Goal: Task Accomplishment & Management: Manage account settings

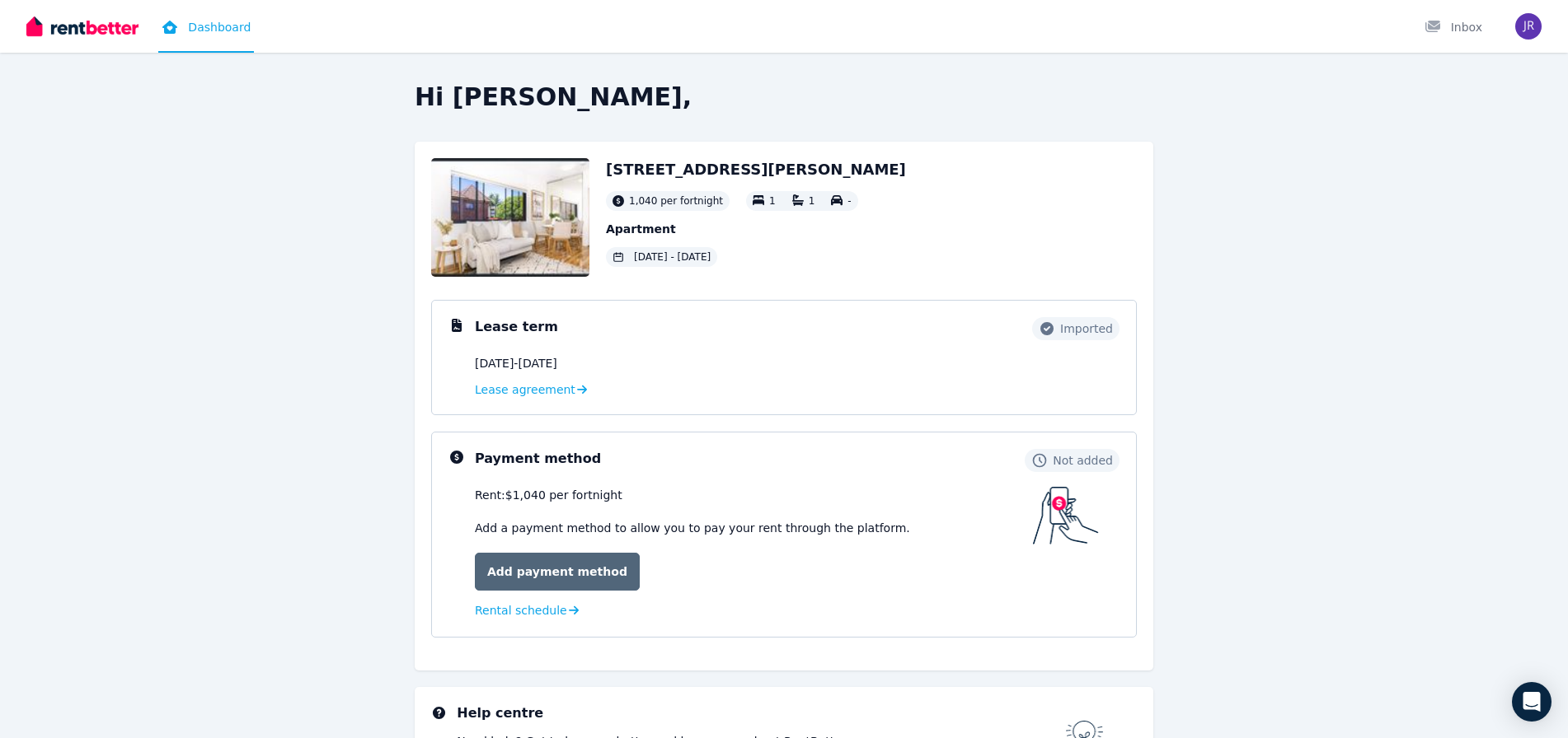
click at [517, 573] on link "Add payment method" at bounding box center [557, 572] width 165 height 38
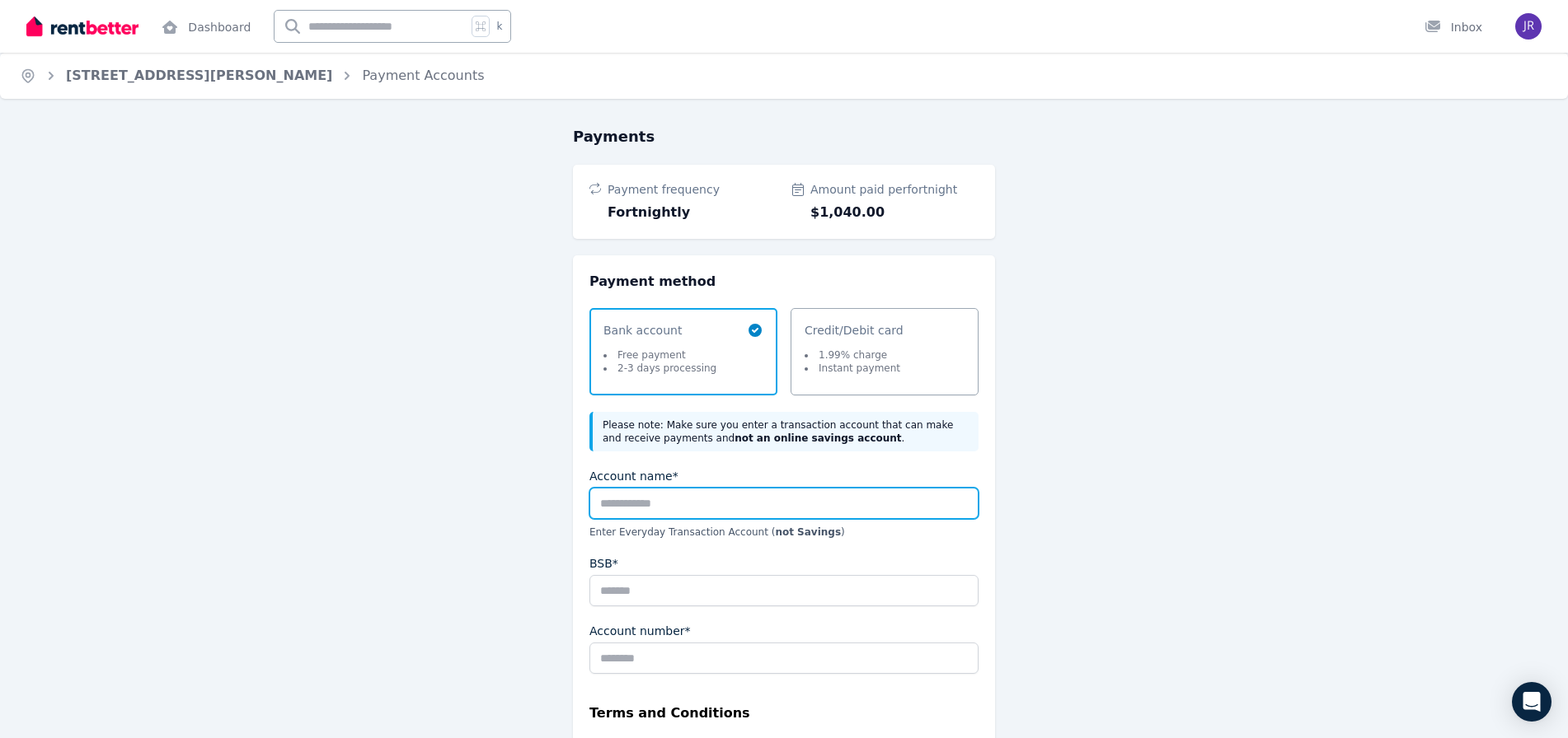
click at [643, 508] on input "Account name*" at bounding box center [784, 504] width 389 height 31
type input "**********"
click at [852, 368] on li "Instant payment" at bounding box center [852, 369] width 96 height 13
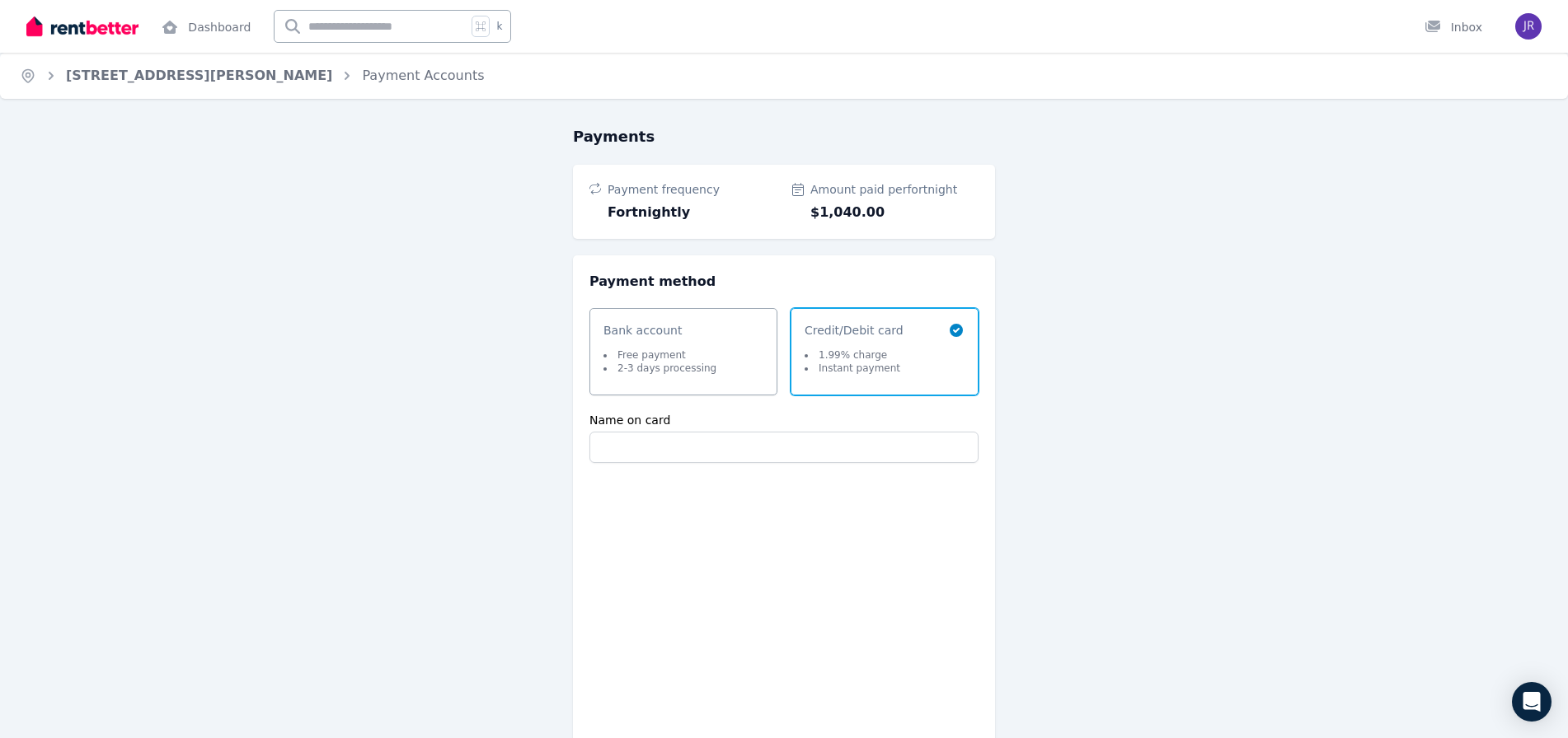
click at [716, 470] on fieldset "Name on card" at bounding box center [784, 581] width 389 height 338
click at [723, 456] on input "Name on card" at bounding box center [784, 447] width 389 height 31
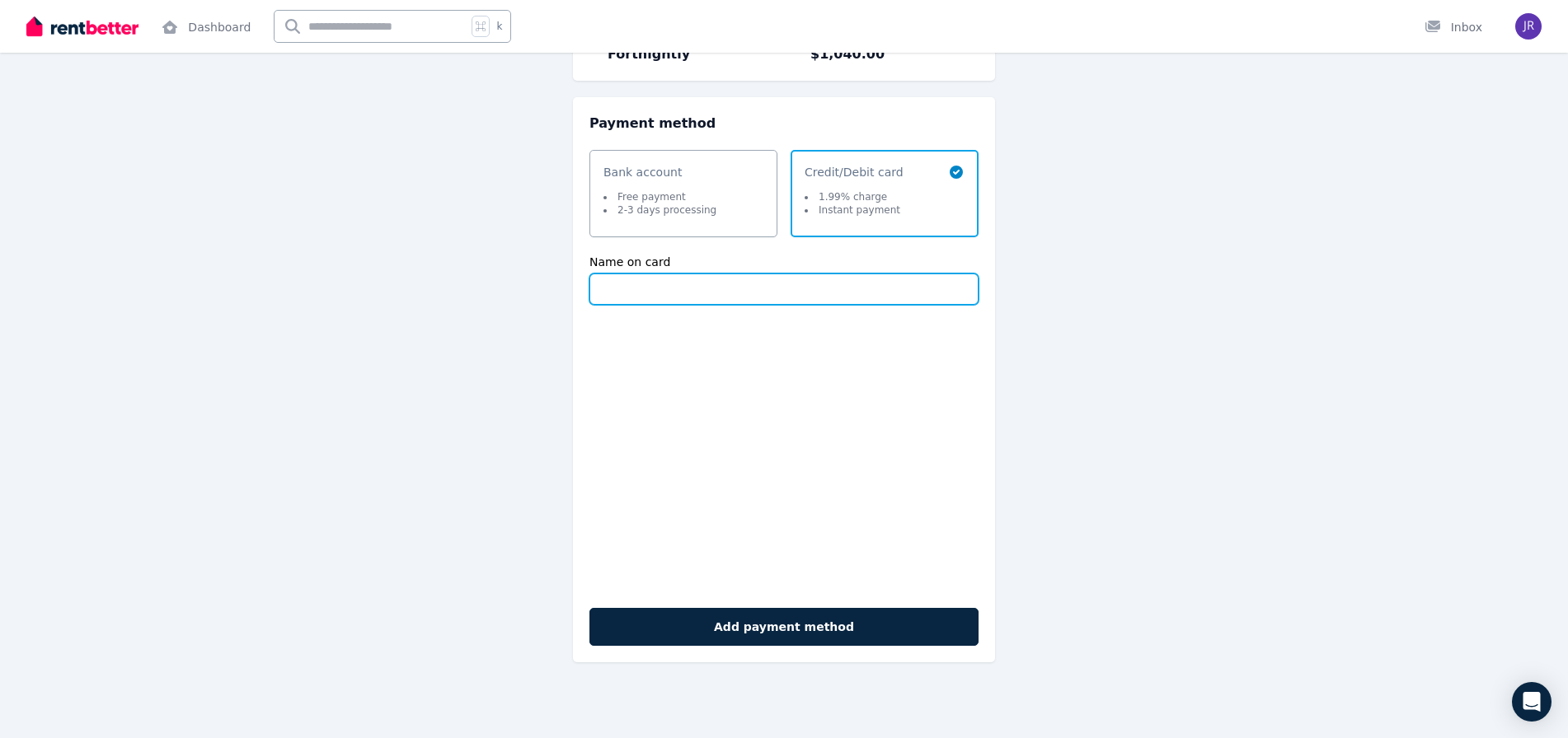
scroll to position [37, 0]
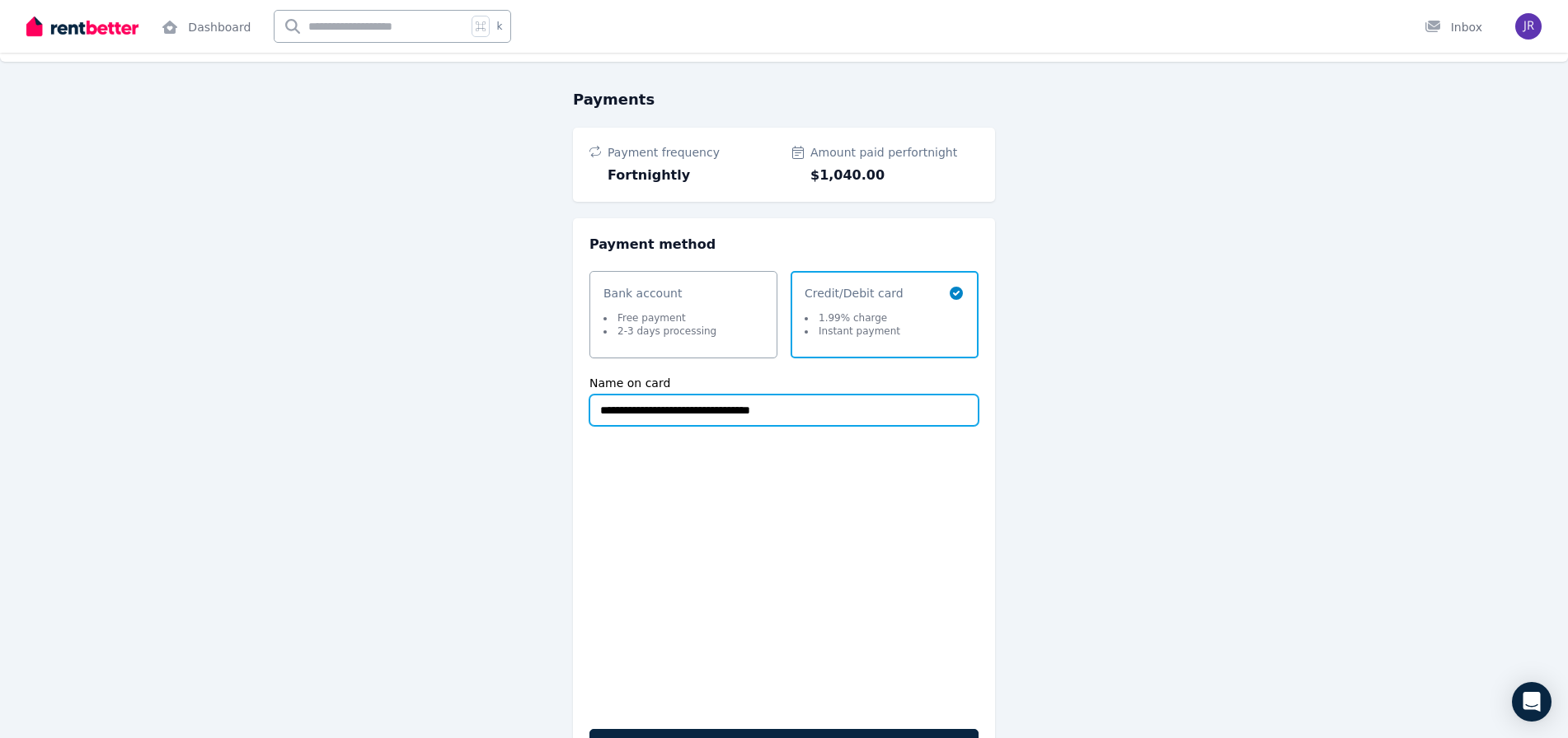
type input "**********"
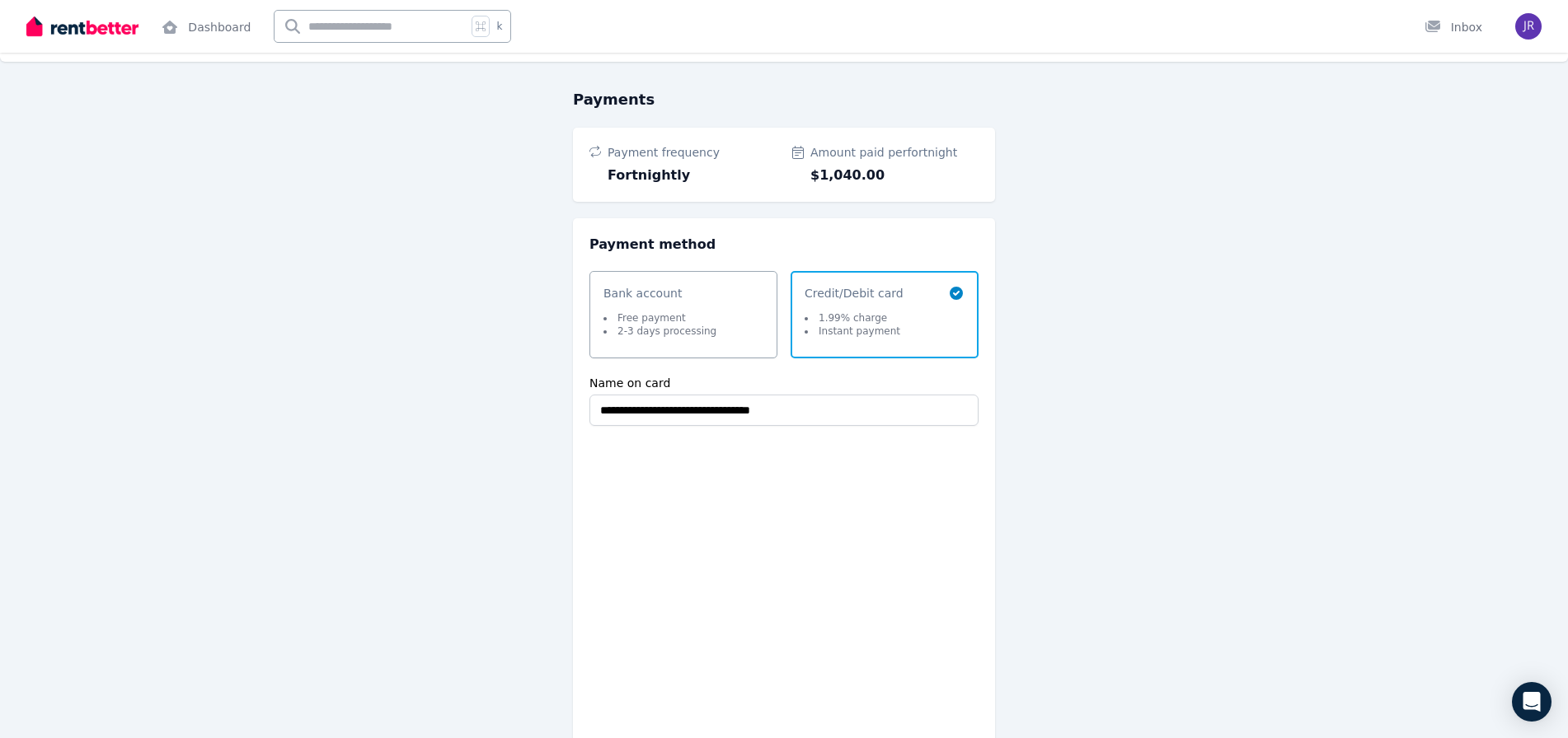
scroll to position [411, 0]
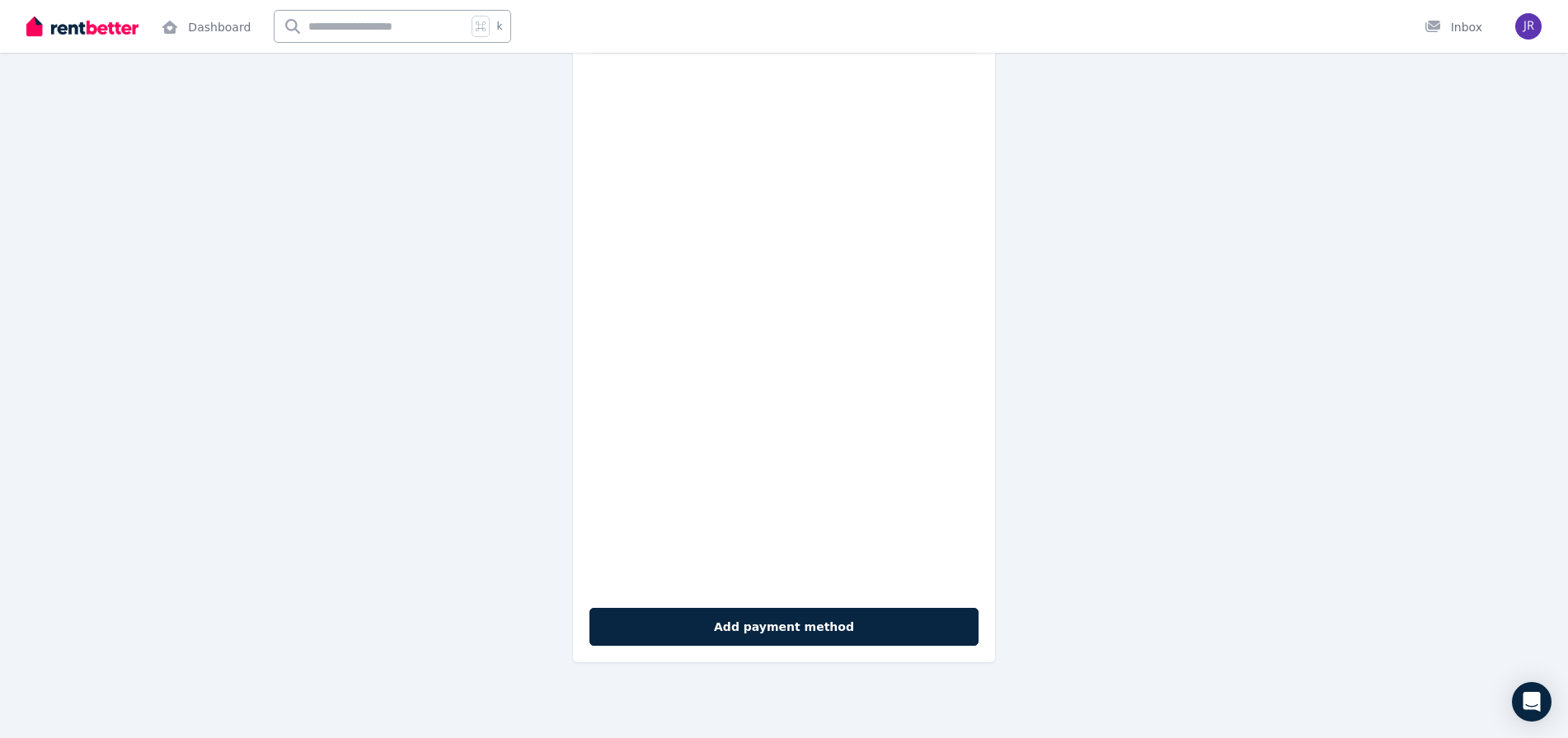
click at [517, 423] on div "**********" at bounding box center [783, 211] width 738 height 993
click at [462, 407] on div "**********" at bounding box center [783, 211] width 738 height 993
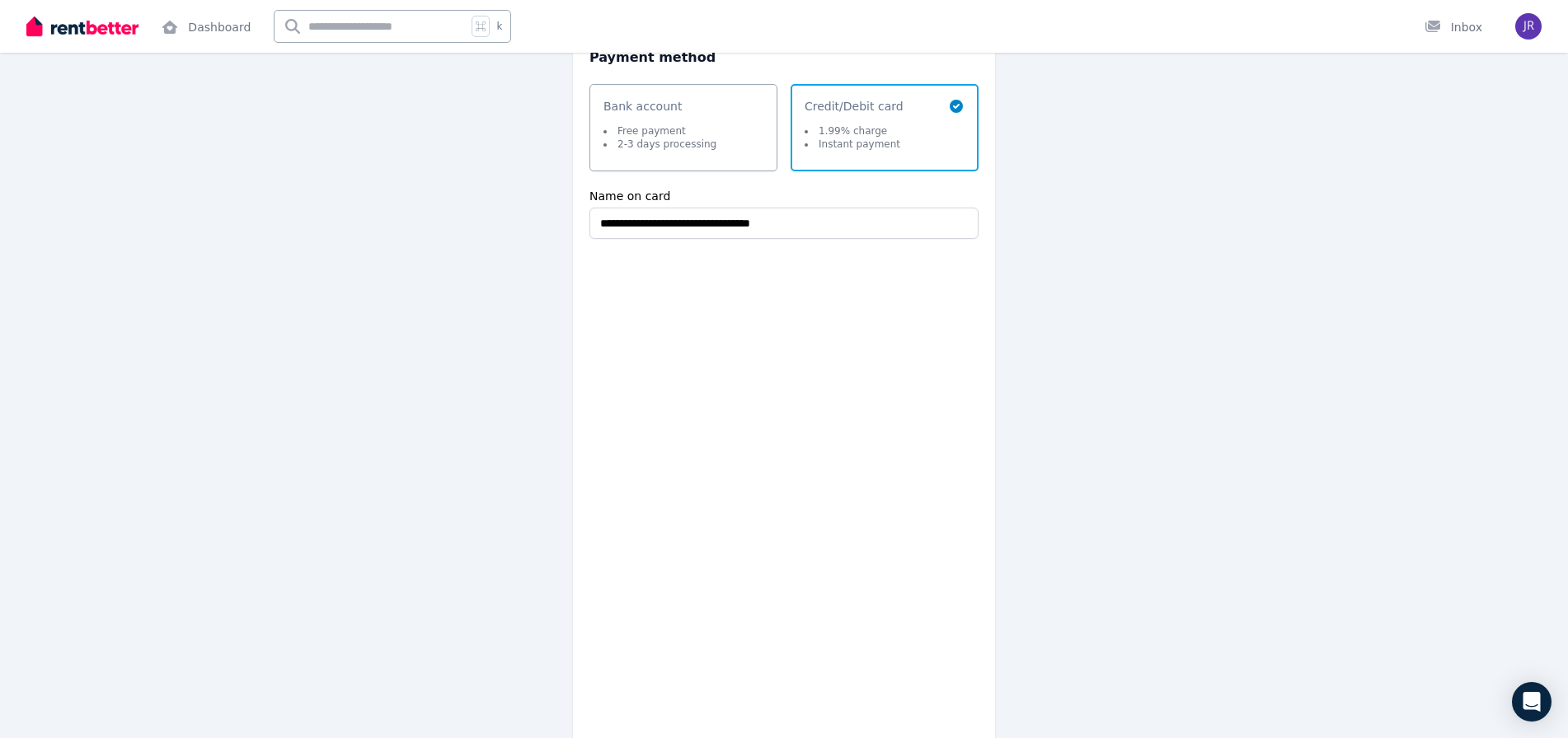
scroll to position [369, 0]
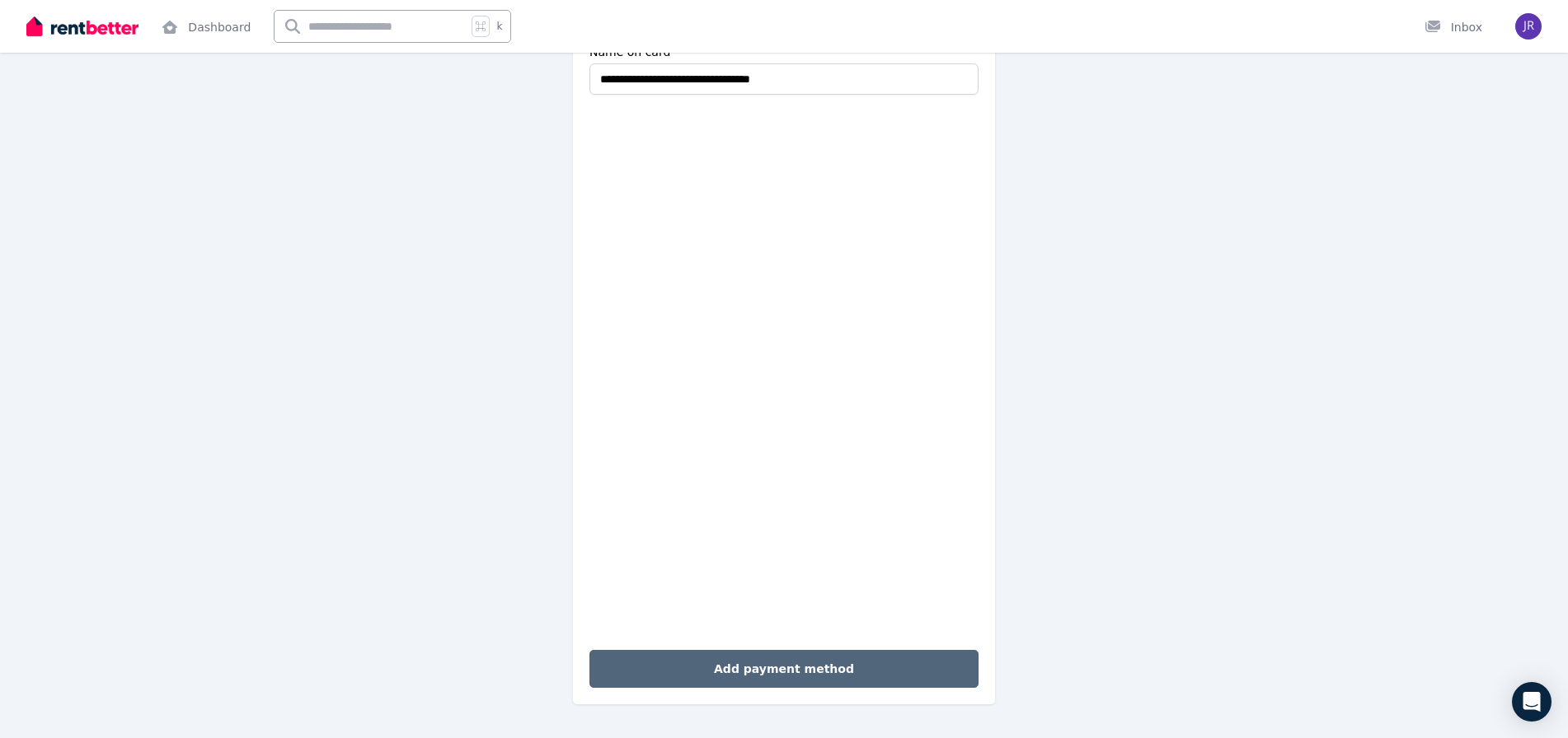
click at [670, 668] on button "Add payment method" at bounding box center [784, 670] width 389 height 38
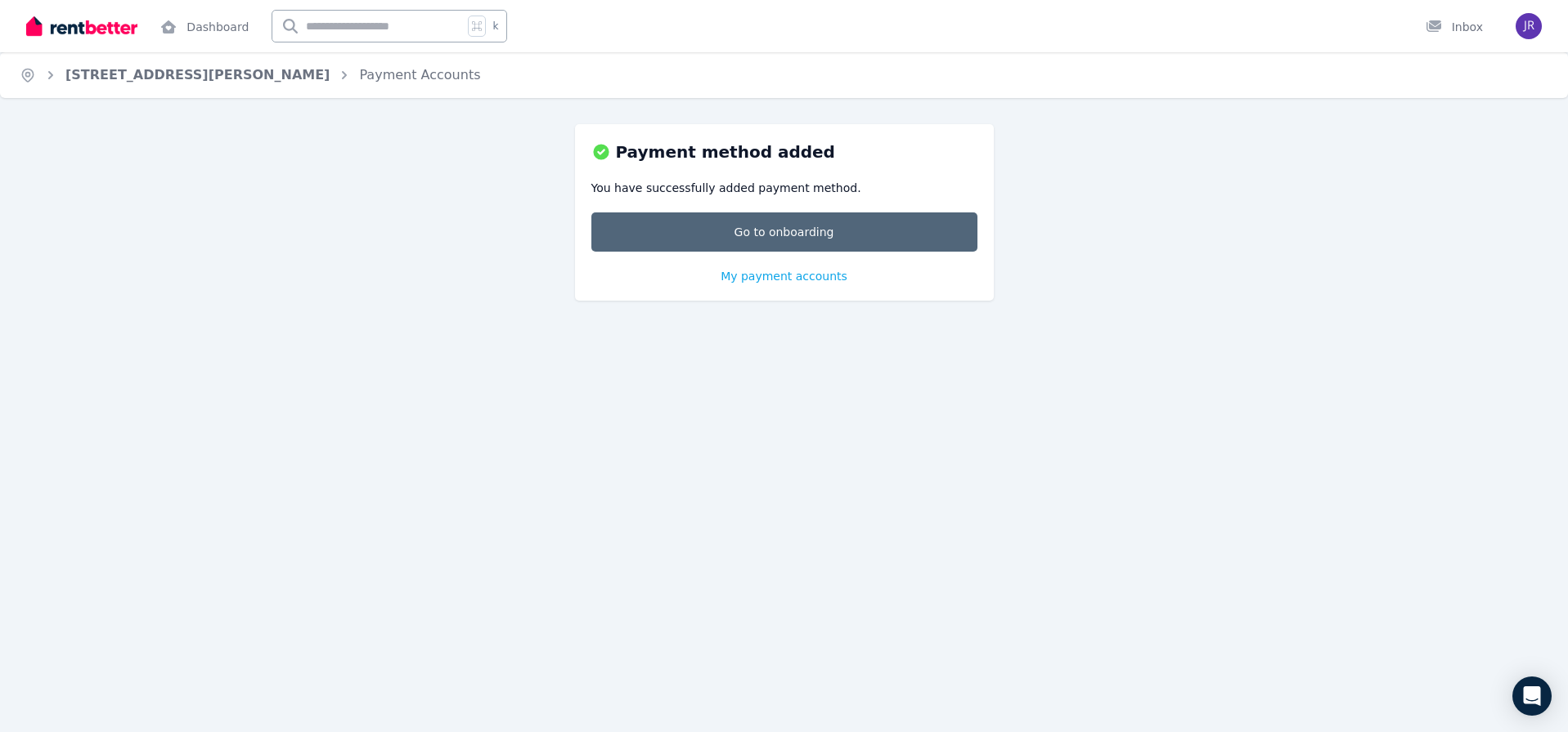
click at [770, 242] on link "Go to onboarding" at bounding box center [784, 232] width 386 height 39
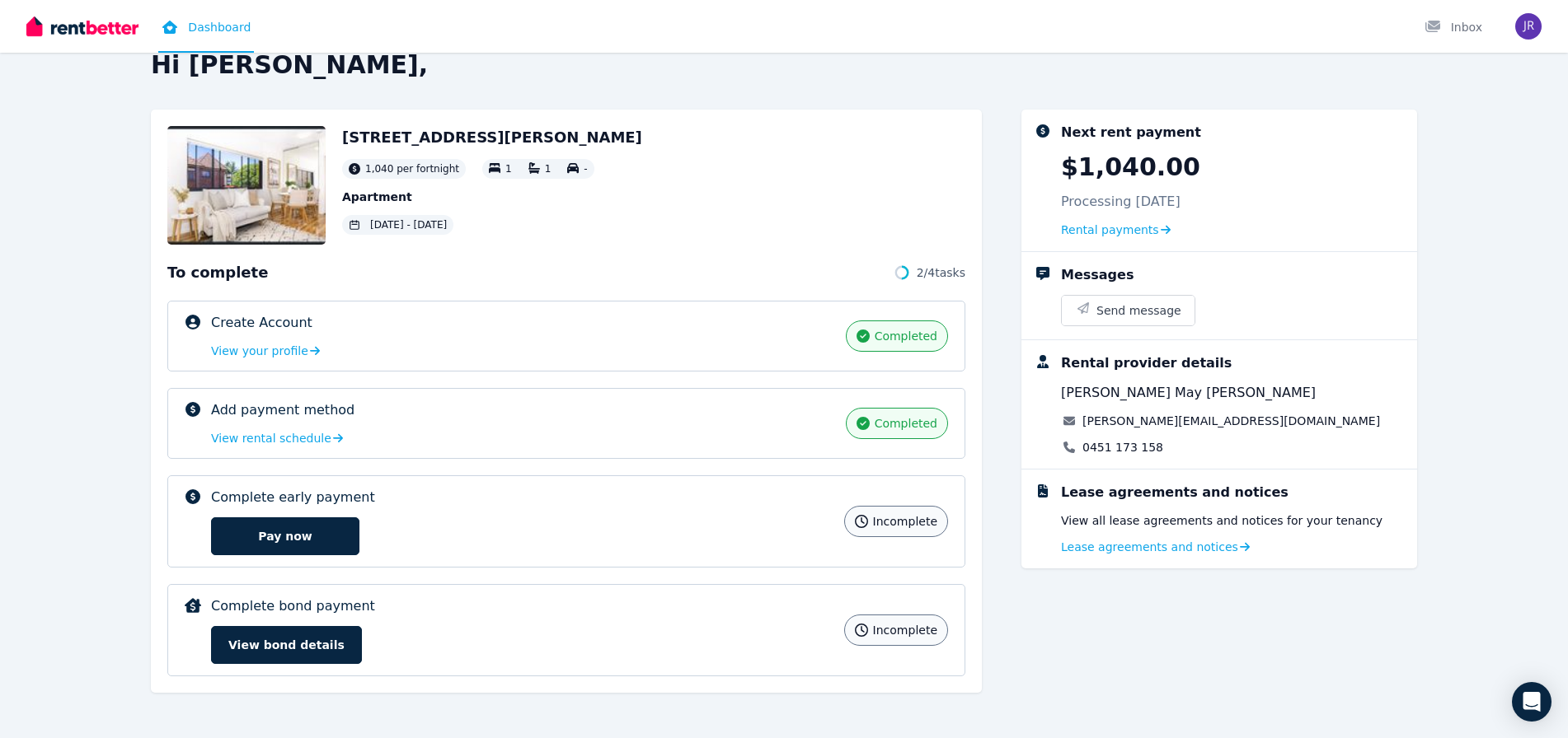
scroll to position [33, 0]
click at [408, 227] on span "05 Sep 2025 - 4 Sep 2026" at bounding box center [409, 223] width 77 height 13
click at [441, 225] on span "05 Sep 2025 - 4 Sep 2026" at bounding box center [409, 223] width 77 height 13
click at [447, 227] on span "05 Sep 2025 - 4 Sep 2026" at bounding box center [409, 223] width 77 height 13
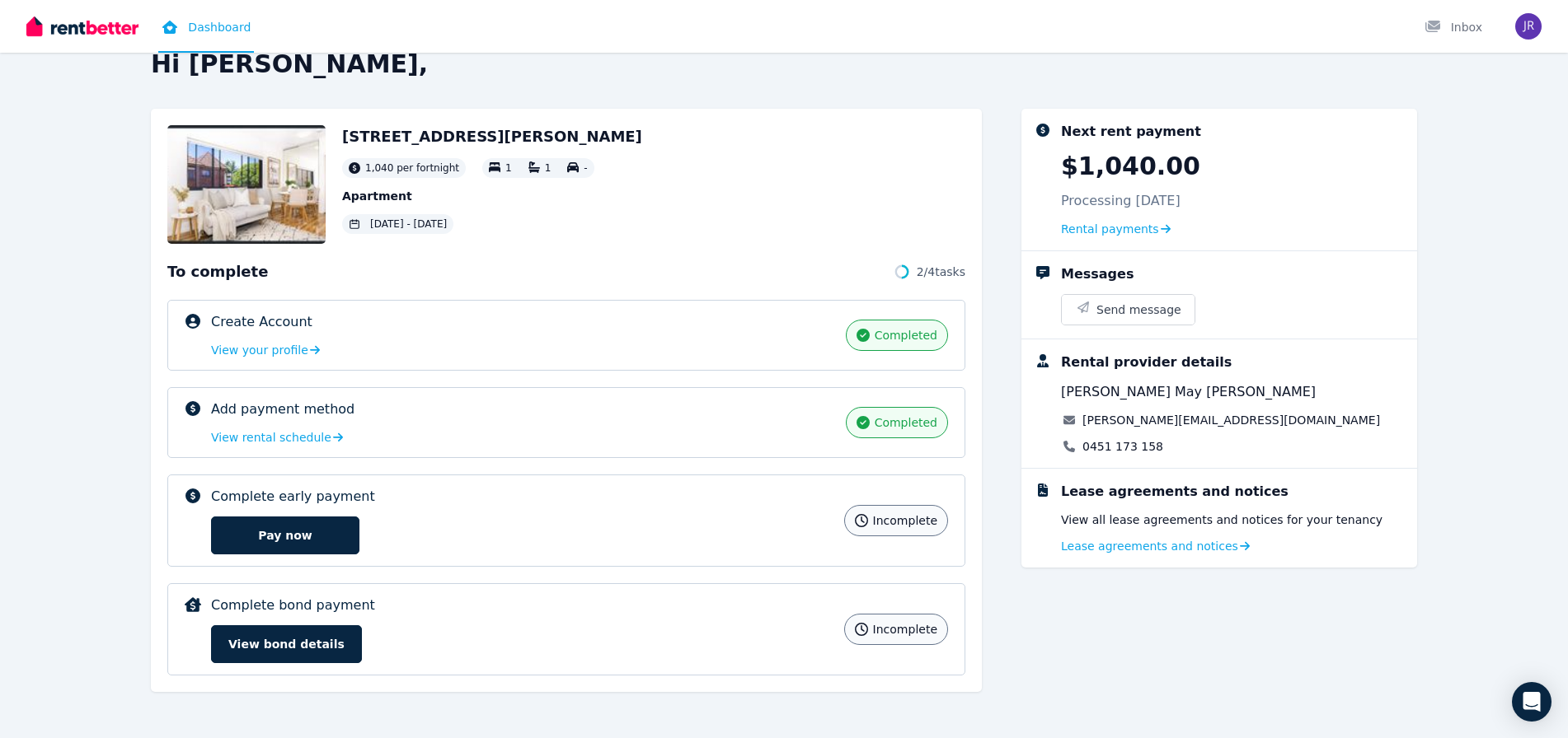
click at [444, 242] on div "11/1A Robert Street, Ashfield 1,040 per fortnight 1 1 - Apartment 05 Sep 2025 -…" at bounding box center [492, 184] width 300 height 119
click at [1083, 230] on span "Rental payments" at bounding box center [1111, 229] width 99 height 16
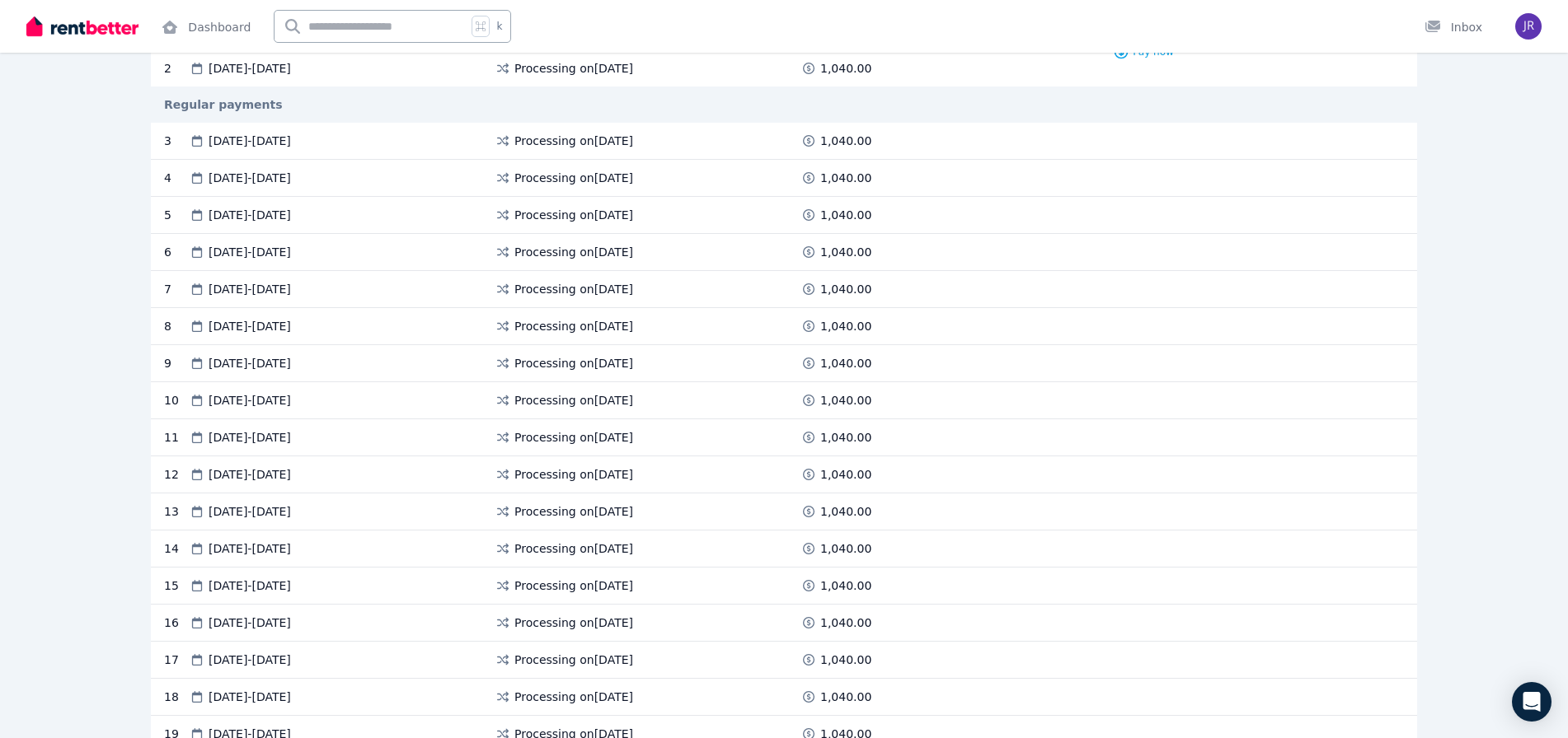
scroll to position [242, 0]
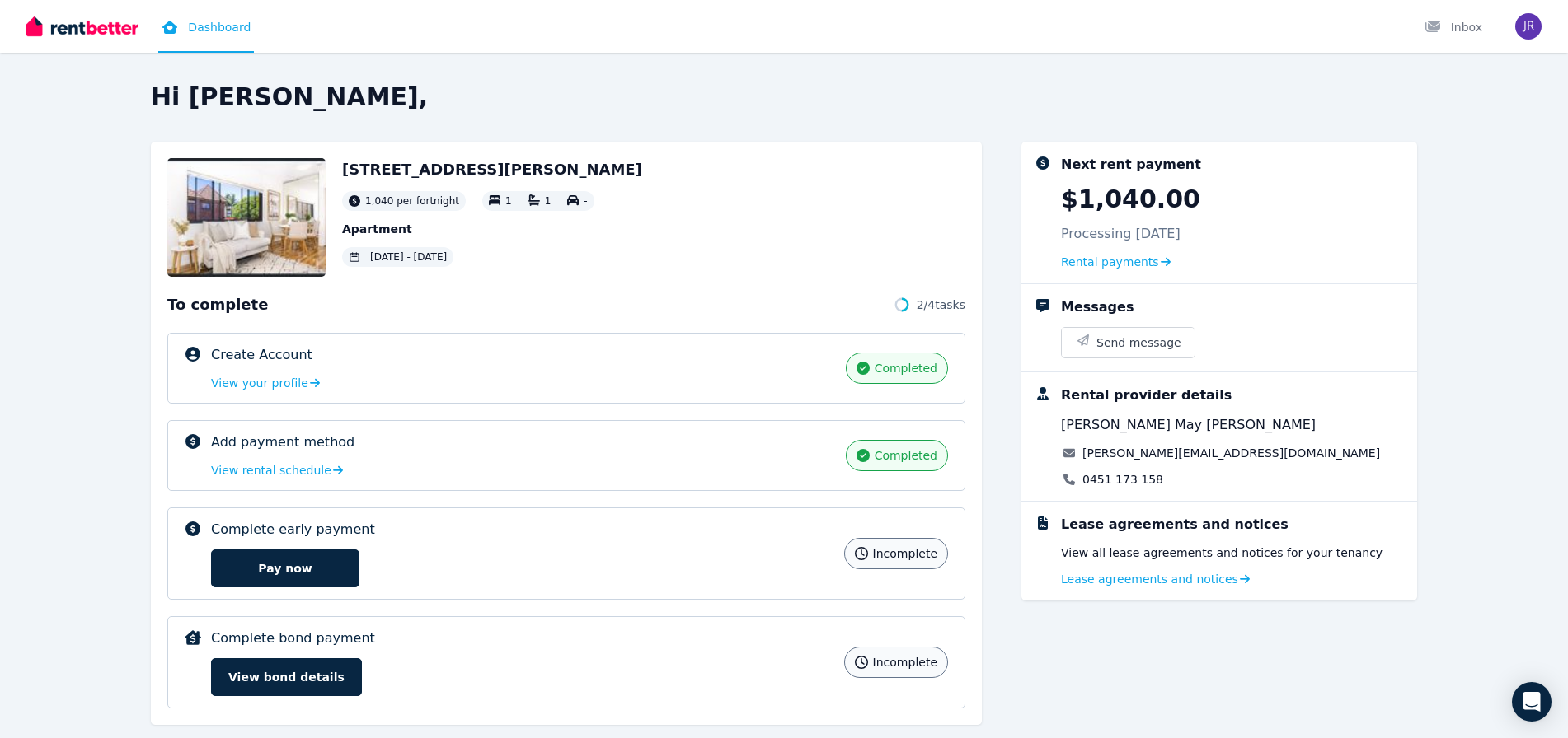
scroll to position [33, 0]
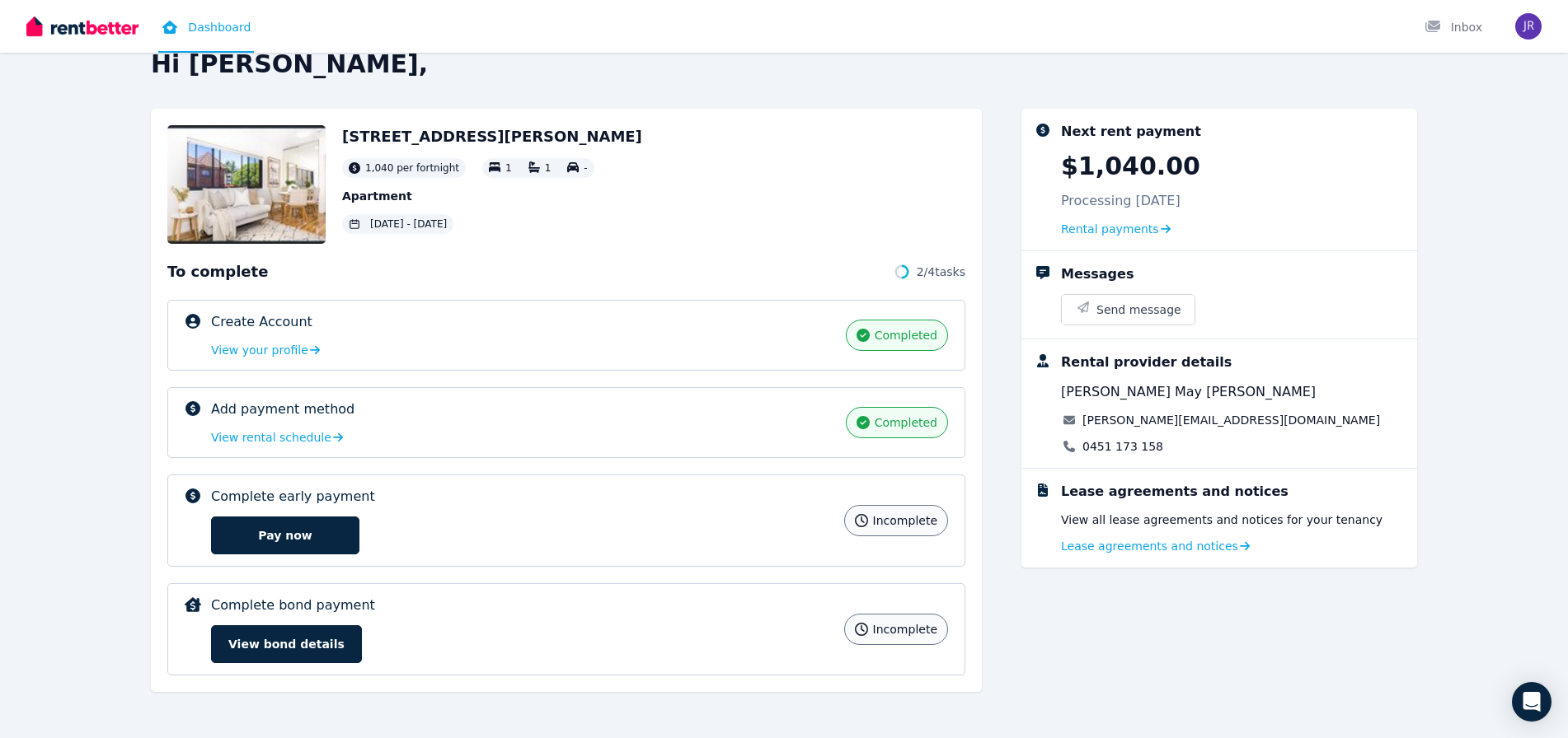
click at [394, 225] on span "05 Sep 2025 - 4 Sep 2026" at bounding box center [409, 223] width 77 height 13
click at [1126, 540] on span "Lease agreements and notices" at bounding box center [1150, 546] width 177 height 16
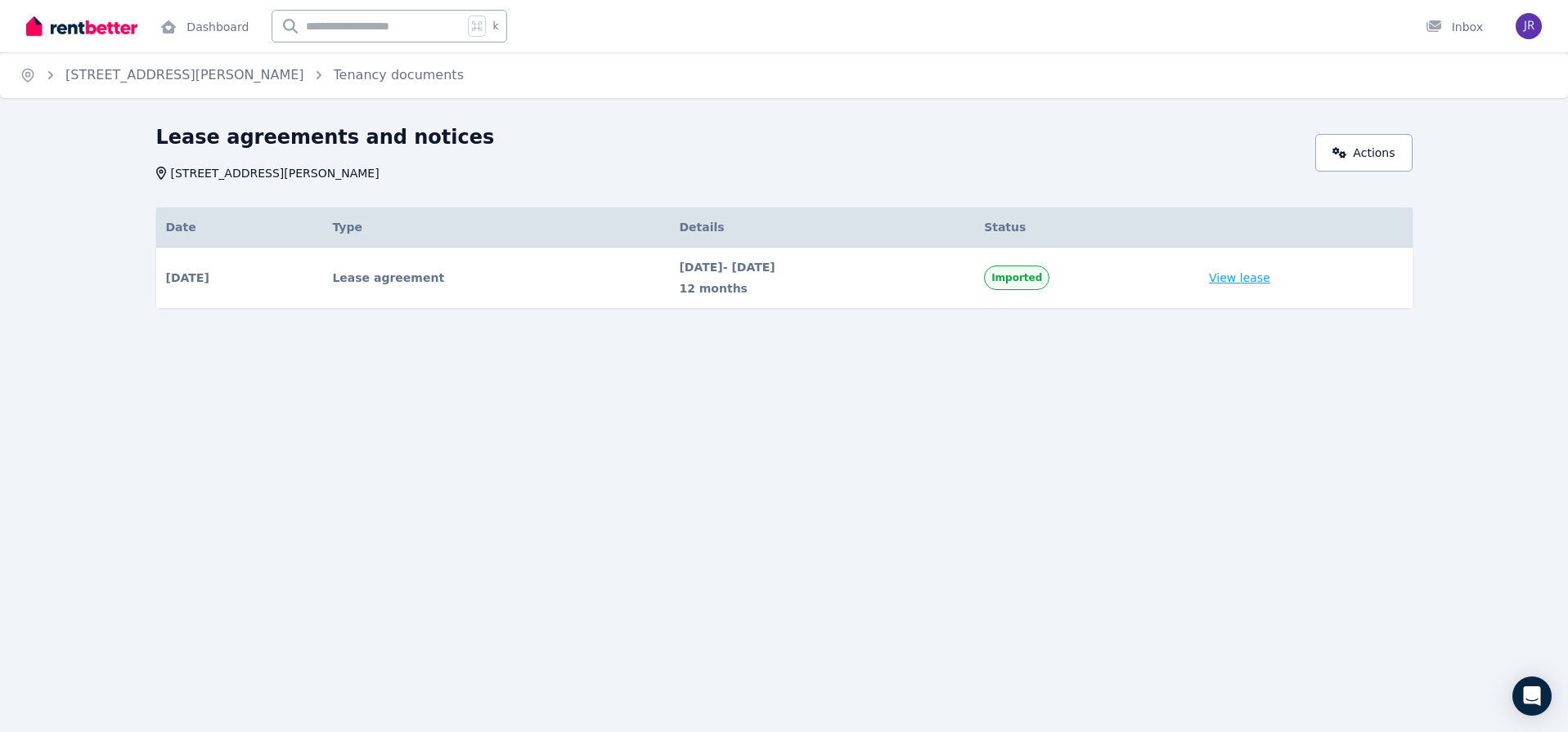
click at [1252, 281] on link "View lease" at bounding box center [1239, 278] width 62 height 16
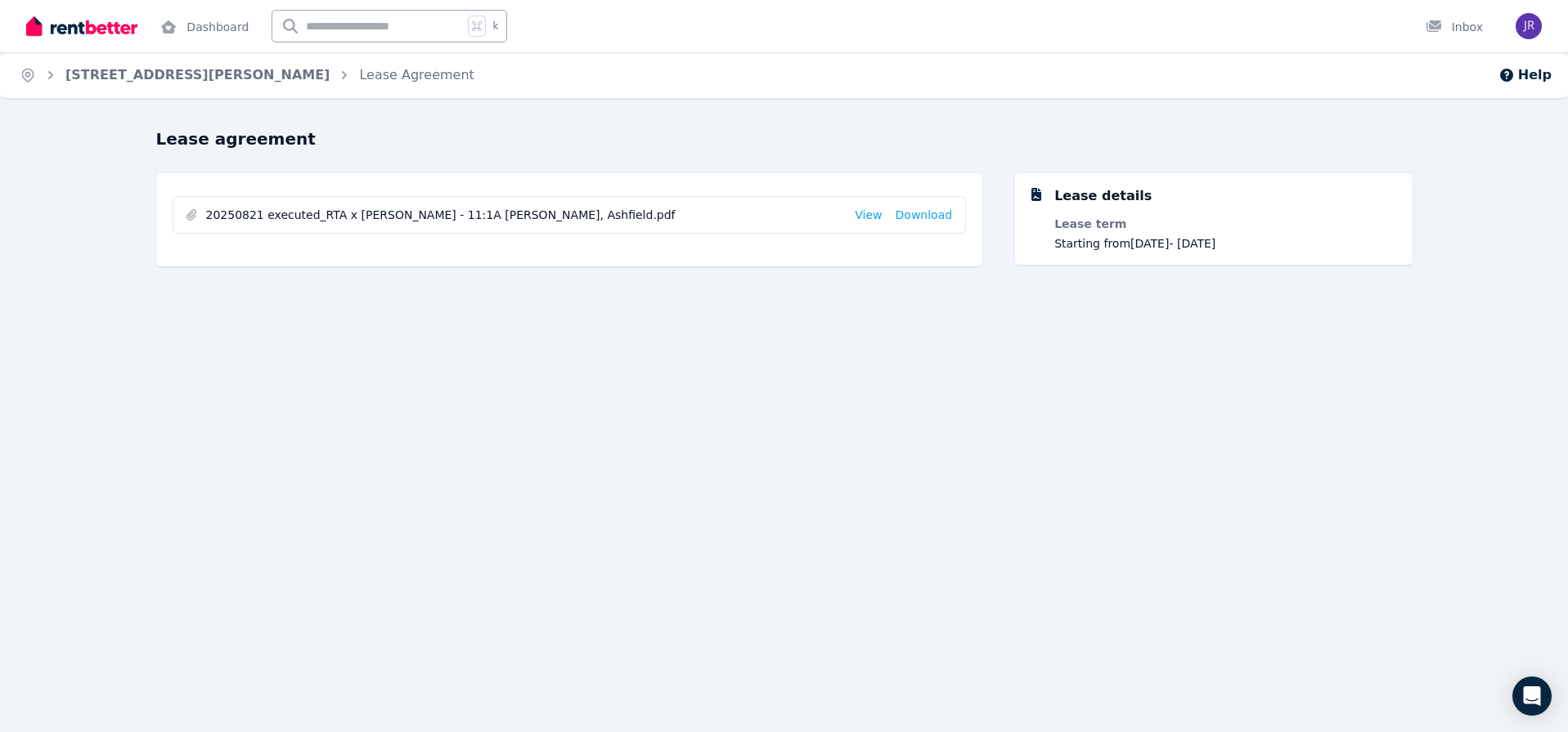
click at [540, 216] on span "20250821 executed_RTA x Jorge Rosa - 11:1A Robert St, Ashfield.pdf" at bounding box center [524, 215] width 636 height 16
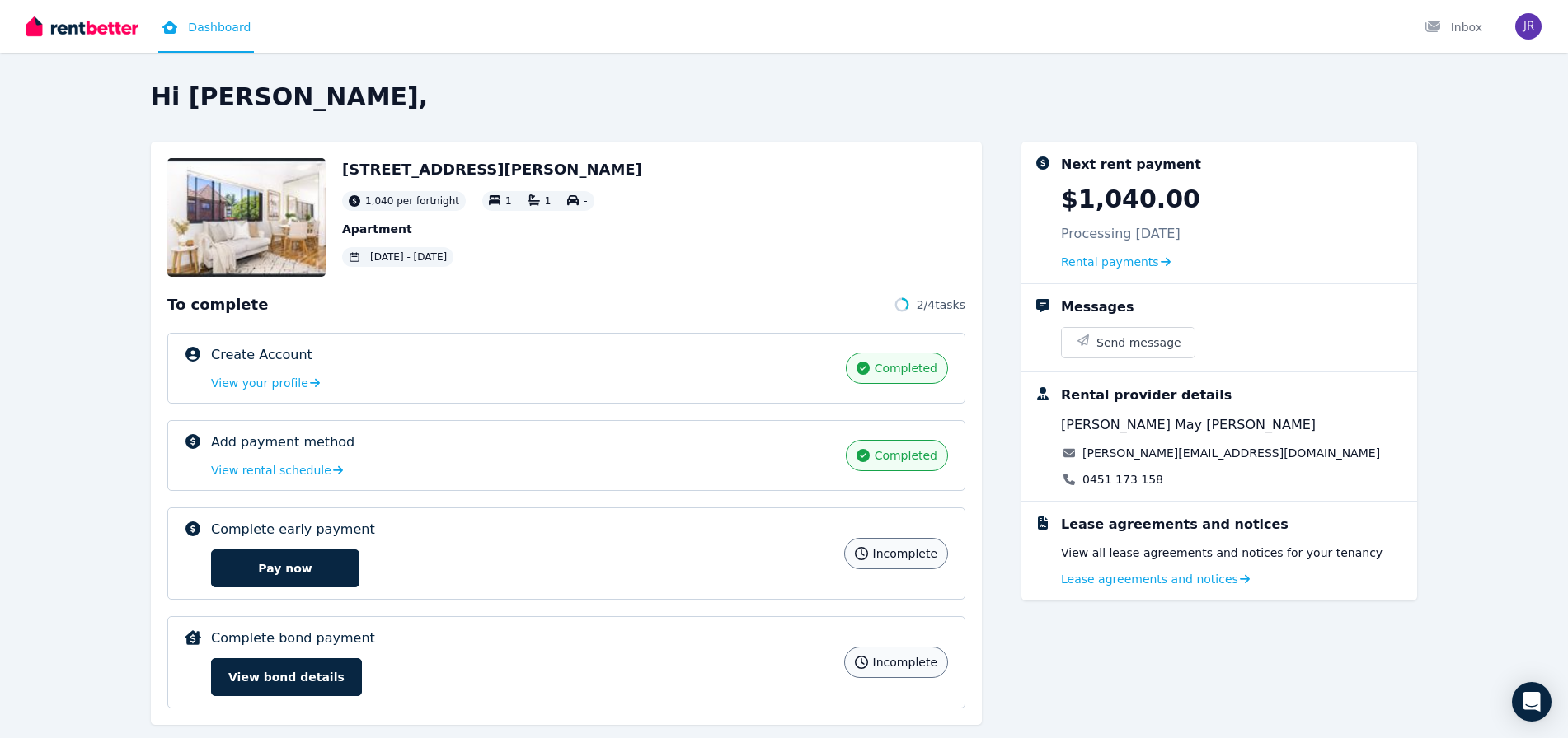
scroll to position [33, 0]
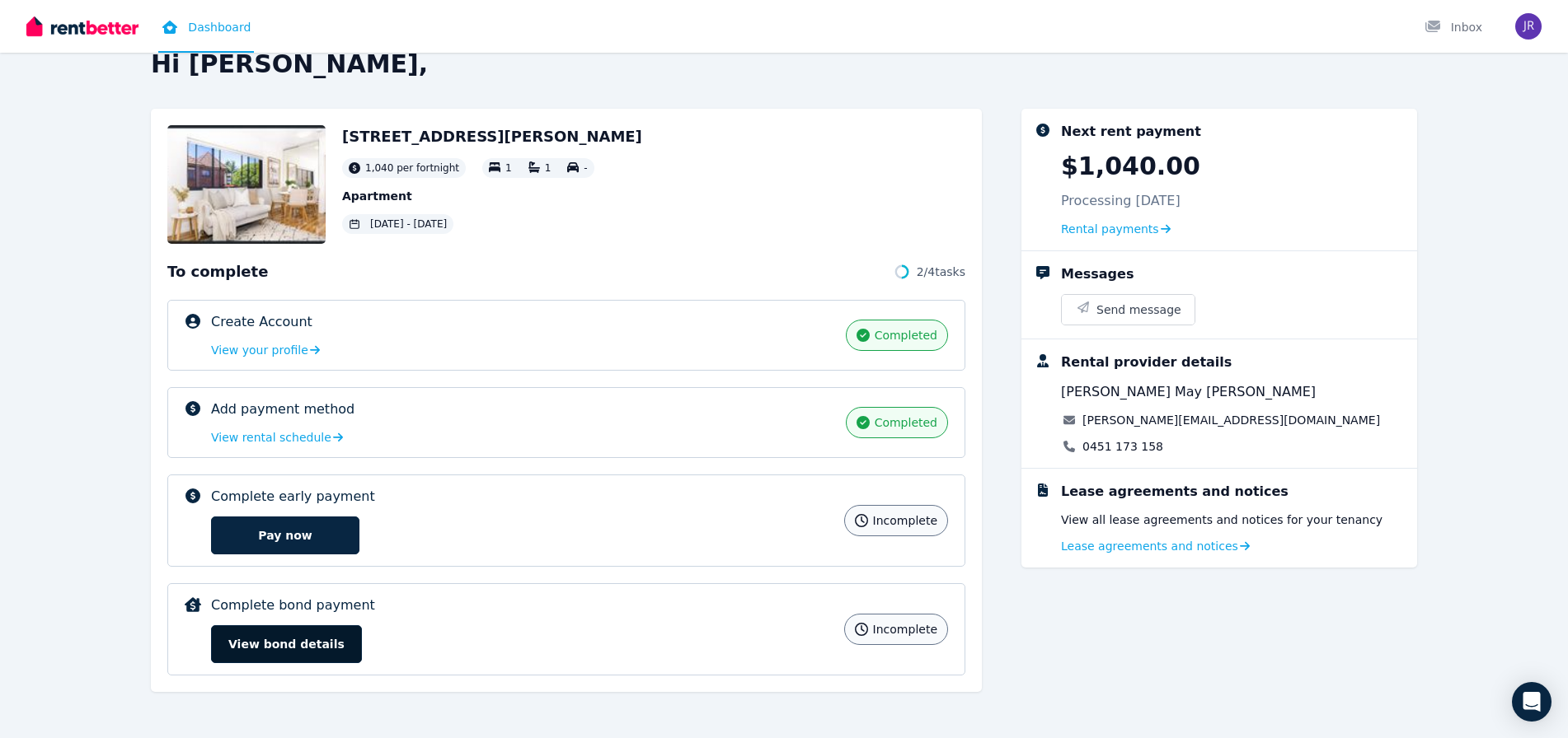
click at [314, 644] on button "View bond details" at bounding box center [286, 645] width 151 height 38
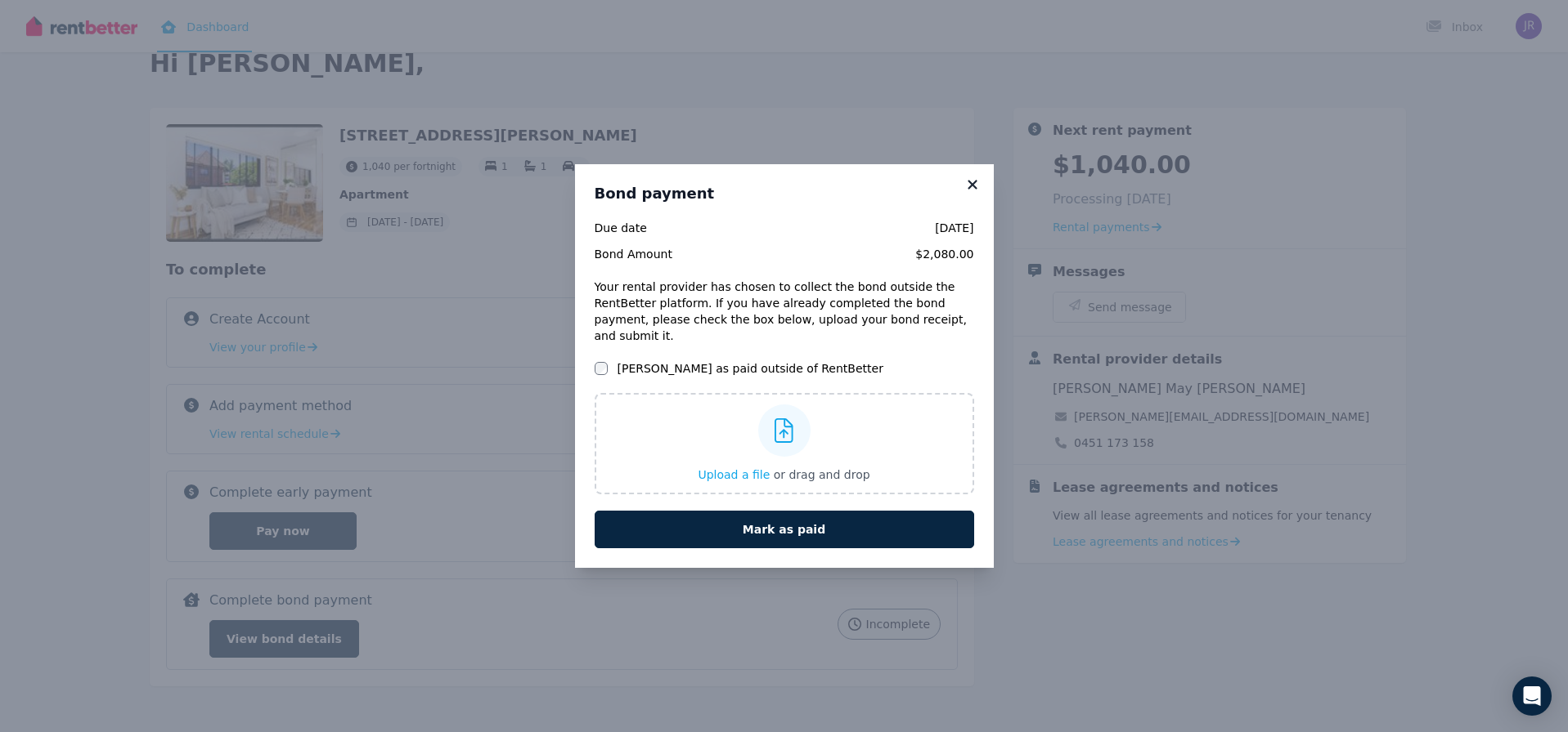
click at [979, 186] on icon at bounding box center [972, 185] width 16 height 14
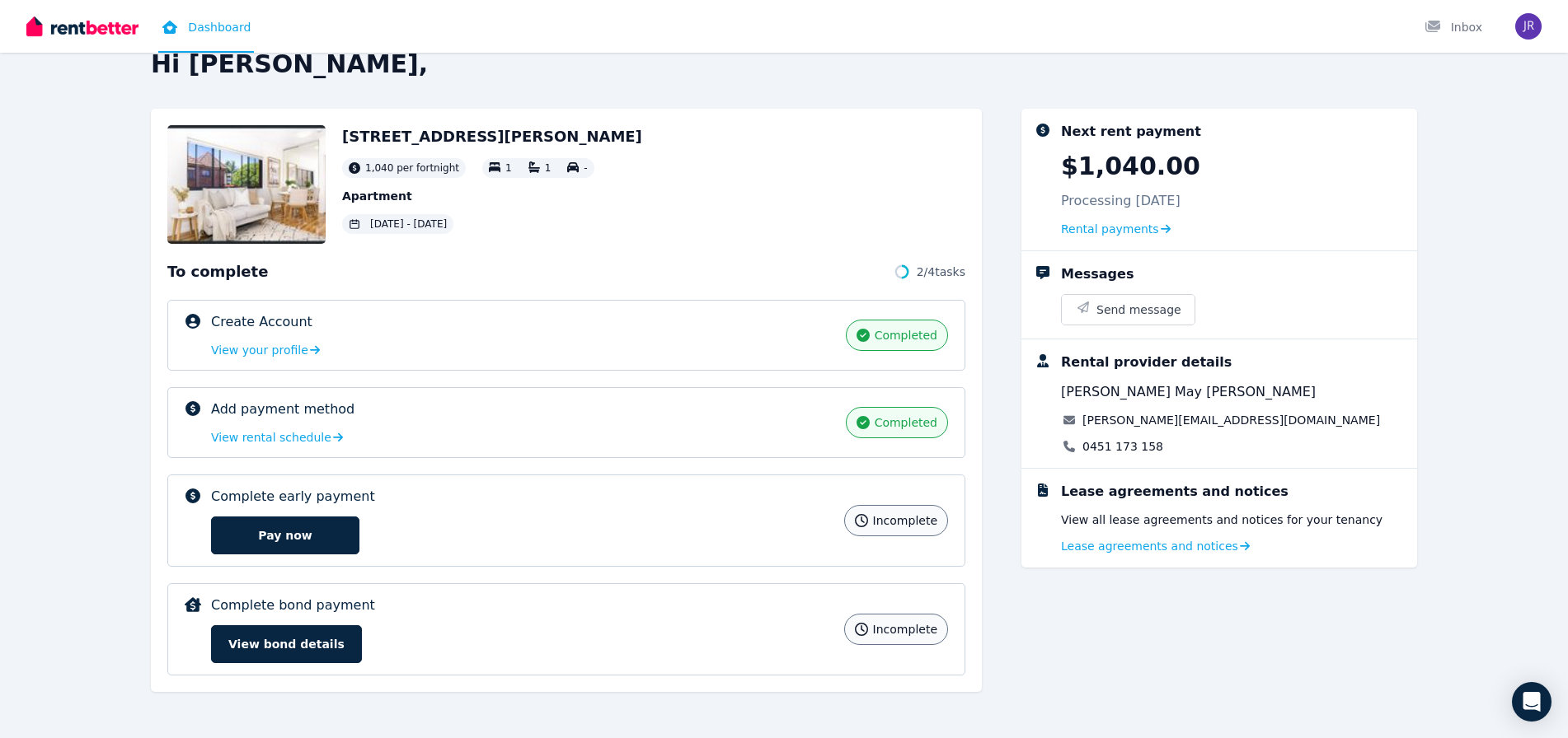
scroll to position [0, 0]
